Goal: Task Accomplishment & Management: Manage account settings

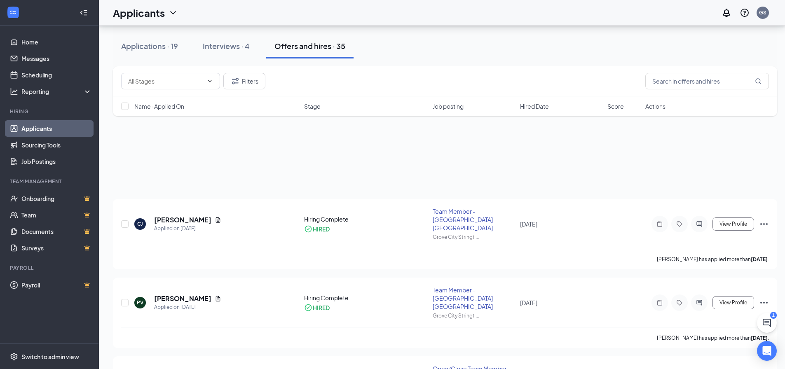
scroll to position [82, 0]
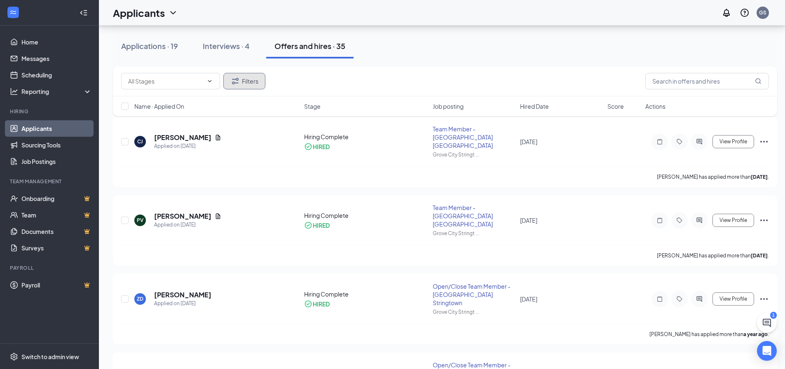
click at [252, 77] on button "Filters" at bounding box center [244, 81] width 42 height 16
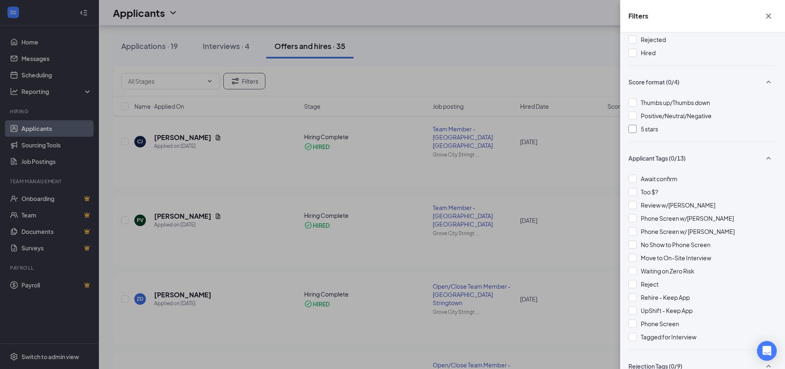
scroll to position [0, 0]
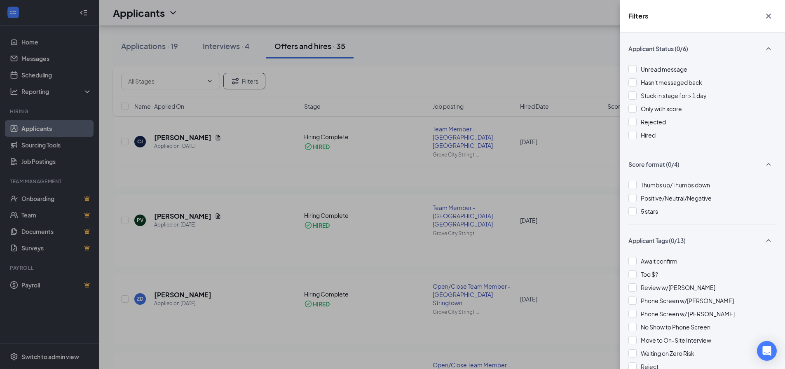
click at [596, 97] on div "Filters Applicant Status (0/6) Unread message Hasn't messaged back Stuck in sta…" at bounding box center [392, 184] width 785 height 369
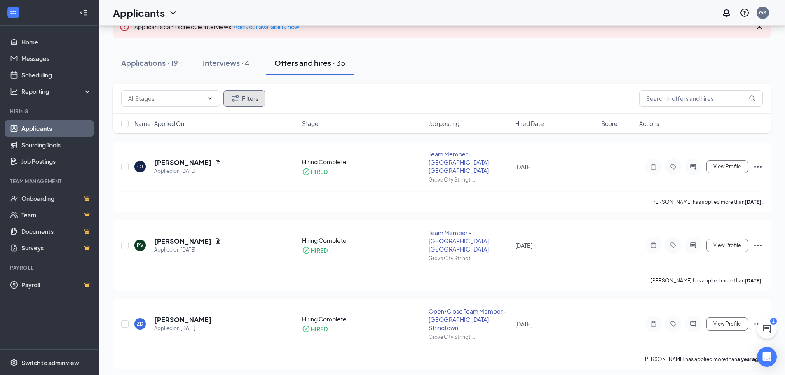
scroll to position [59, 0]
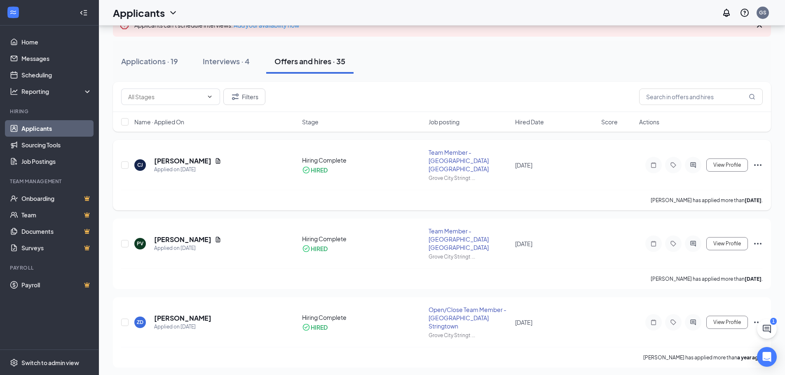
click at [462, 154] on div "Team Member - [GEOGRAPHIC_DATA] [GEOGRAPHIC_DATA]" at bounding box center [468, 160] width 81 height 25
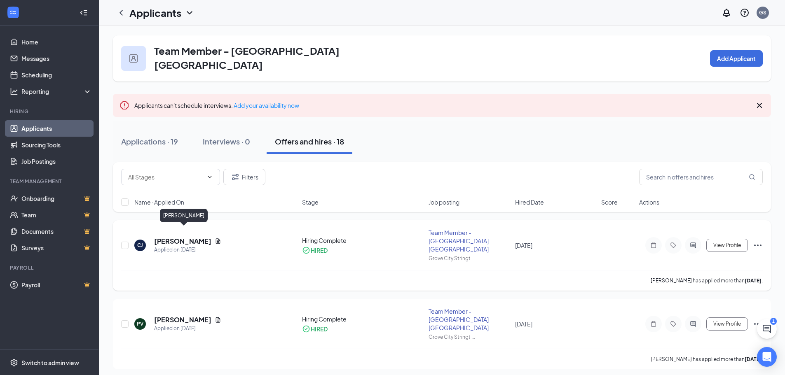
click at [182, 237] on h5 "[PERSON_NAME]" at bounding box center [182, 241] width 57 height 9
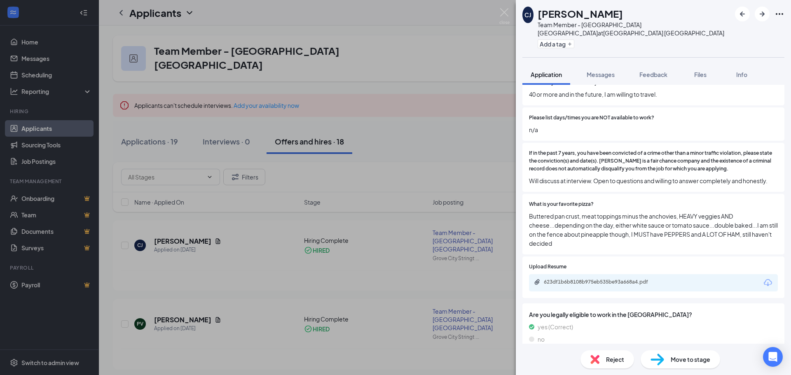
scroll to position [316, 0]
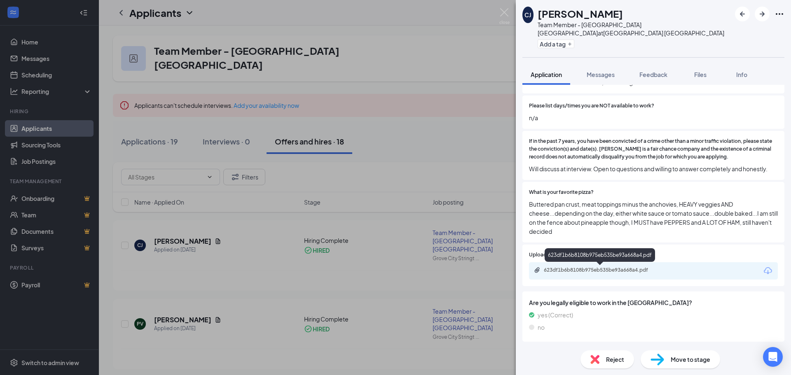
click at [564, 271] on div "623df1b6b8108b975eb535be93a668a4.pdf" at bounding box center [601, 270] width 115 height 7
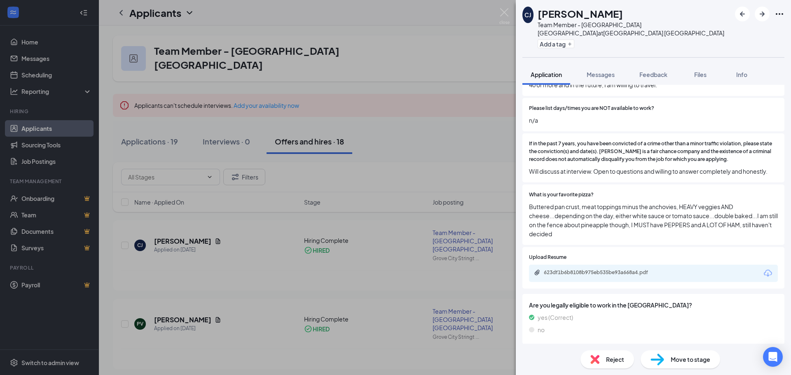
click at [438, 194] on div "[PERSON_NAME] [PERSON_NAME] Team Member - [GEOGRAPHIC_DATA] Stringtown at [GEOG…" at bounding box center [395, 187] width 791 height 375
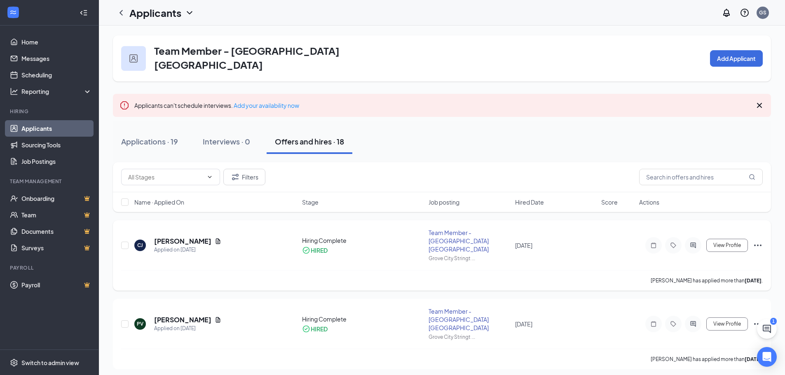
click at [220, 271] on div "[PERSON_NAME] has applied more than [DATE] ." at bounding box center [441, 280] width 641 height 21
click at [196, 316] on h5 "[PERSON_NAME]" at bounding box center [182, 320] width 57 height 9
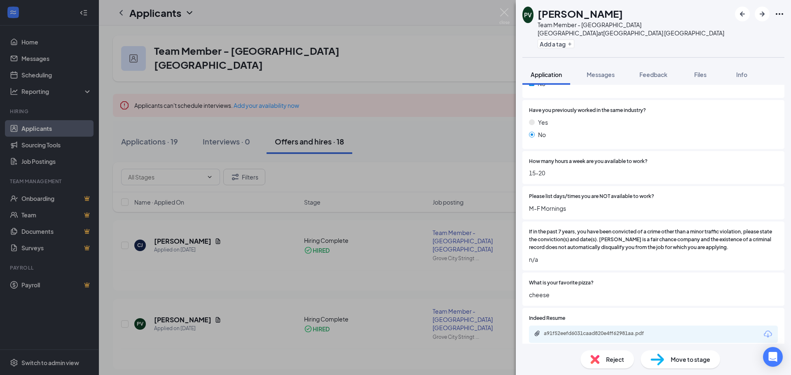
scroll to position [180, 0]
